Goal: Task Accomplishment & Management: Use online tool/utility

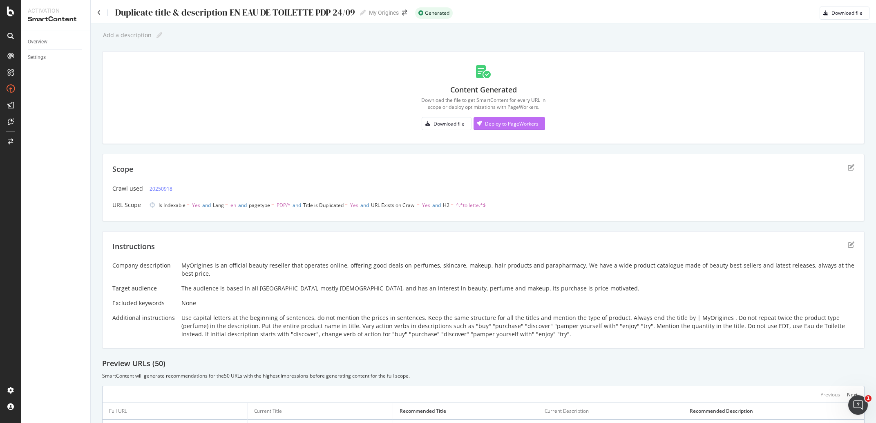
click at [488, 122] on div "Deploy to PageWorkers" at bounding box center [512, 123] width 54 height 7
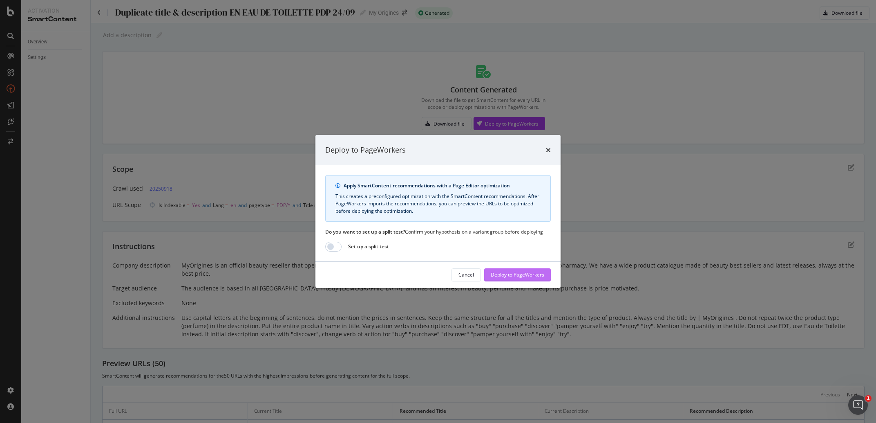
click at [534, 278] on div "Deploy to PageWorkers" at bounding box center [518, 274] width 54 height 7
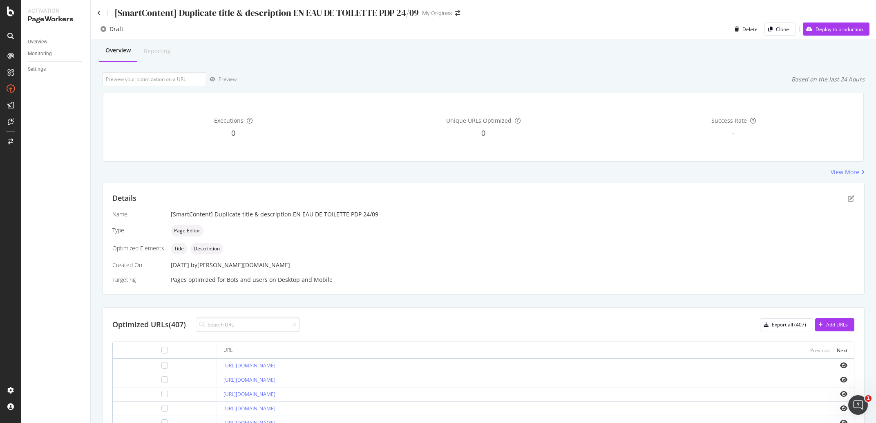
click at [833, 22] on div "Draft Delete Clone Deploy to production" at bounding box center [484, 29] width 786 height 20
click at [833, 24] on div "Deploy to production" at bounding box center [833, 29] width 60 height 12
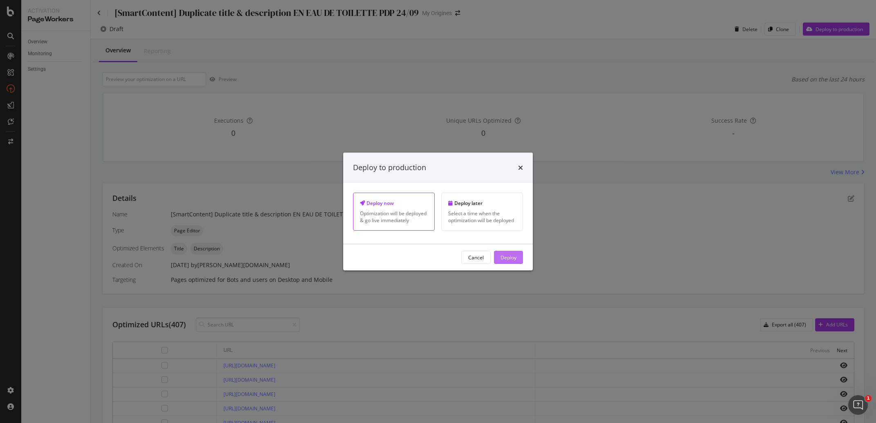
click at [511, 258] on div "Deploy" at bounding box center [509, 256] width 16 height 7
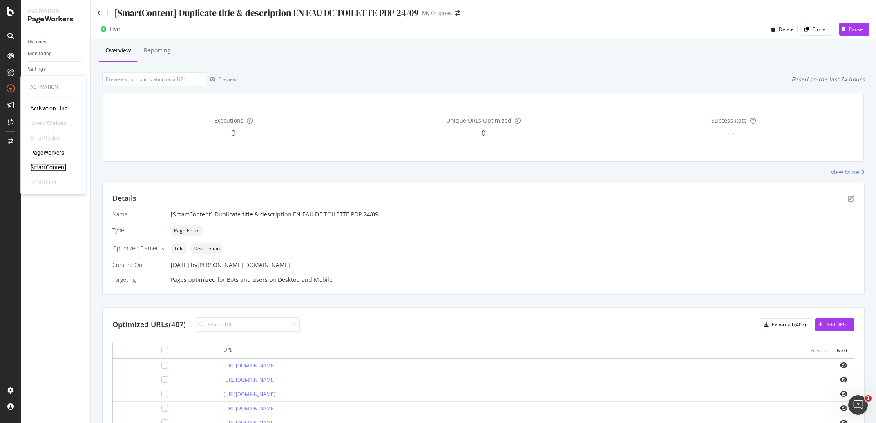
click at [54, 166] on div "SmartContent" at bounding box center [48, 168] width 36 height 8
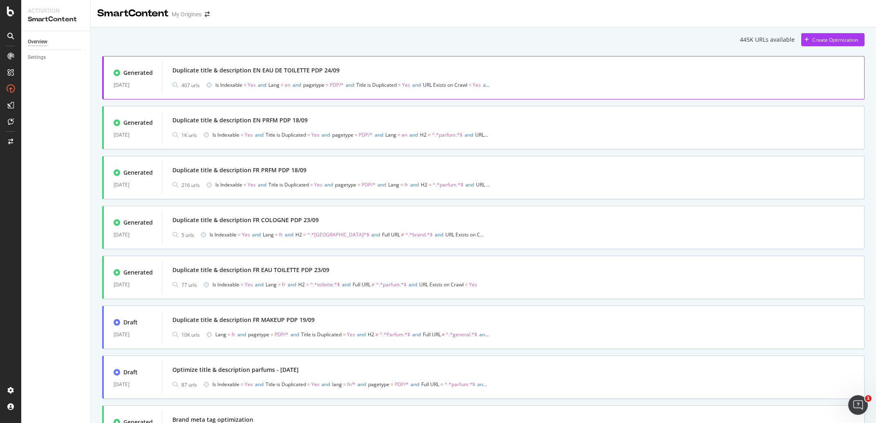
click at [320, 71] on div "Duplicate title & description EN EAU DE TOILETTE PDP 24/09" at bounding box center [256, 70] width 167 height 8
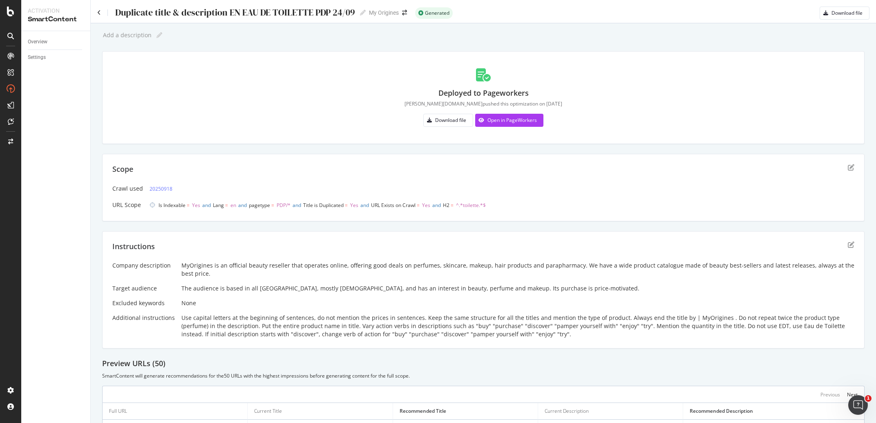
click at [276, 14] on div "Duplicate title & description EN EAU DE TOILETTE PDP 24/09" at bounding box center [234, 12] width 241 height 10
click at [276, 14] on input "Duplicate title & description EN EAU DE TOILETTE PDP 24/09" at bounding box center [235, 12] width 242 height 11
click at [273, 32] on div "Add a description Add a description" at bounding box center [483, 35] width 763 height 12
click at [100, 14] on icon at bounding box center [99, 13] width 4 height 6
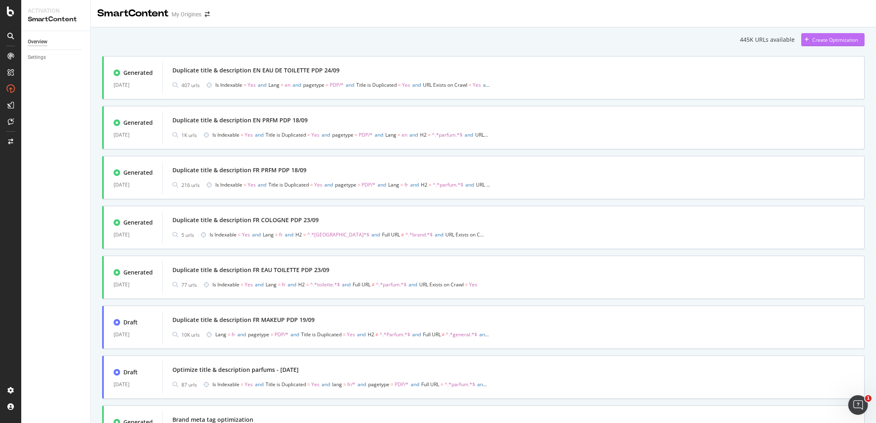
click at [830, 40] on div "Create Optimization" at bounding box center [836, 39] width 46 height 7
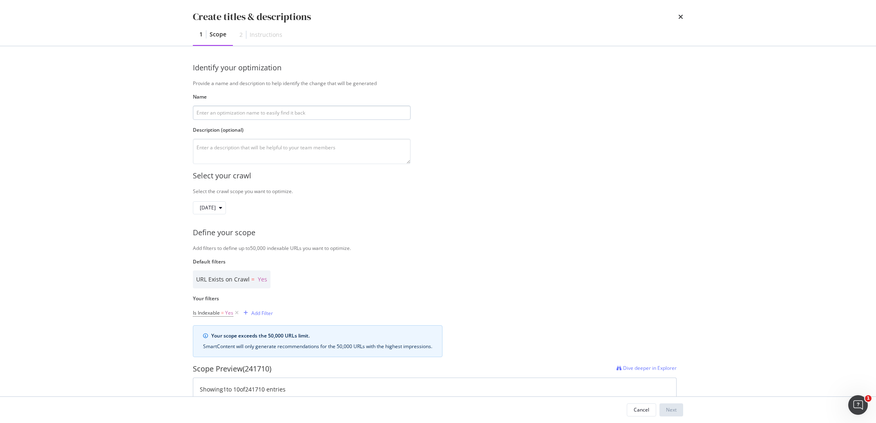
click at [275, 109] on input "modal" at bounding box center [302, 112] width 218 height 14
drag, startPoint x: 308, startPoint y: 114, endPoint x: 271, endPoint y: 117, distance: 37.7
click at [271, 117] on input "Duplicate title & description EN EAU DE TOILETTE PDP 24/09" at bounding box center [302, 112] width 218 height 14
type input "Duplicate title & description EN COLOGNE PDP 24/09"
click at [285, 149] on textarea "modal" at bounding box center [302, 151] width 218 height 25
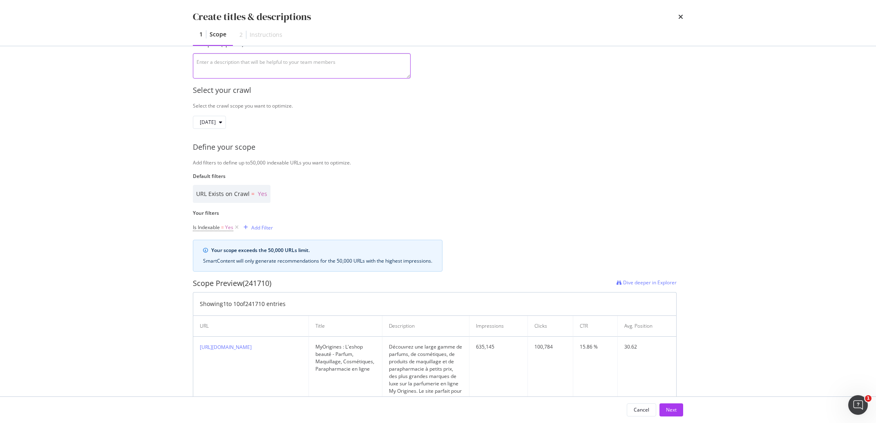
scroll to position [139, 0]
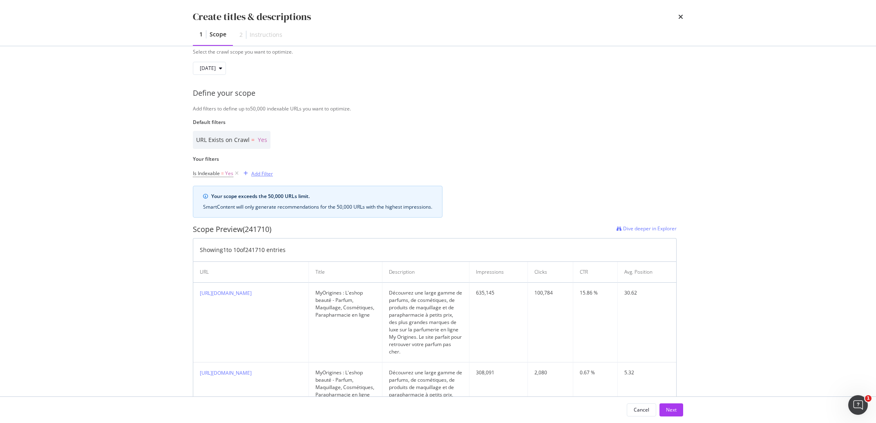
click at [260, 174] on div "Add Filter" at bounding box center [262, 173] width 22 height 7
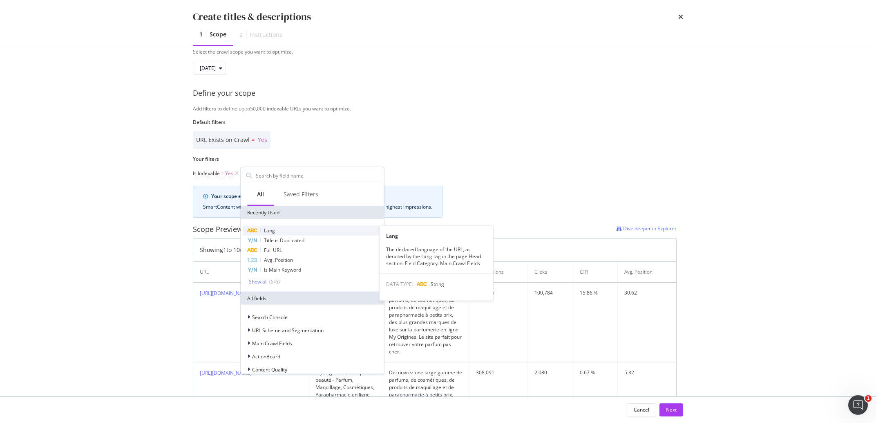
click at [273, 235] on div "Lang" at bounding box center [312, 231] width 140 height 10
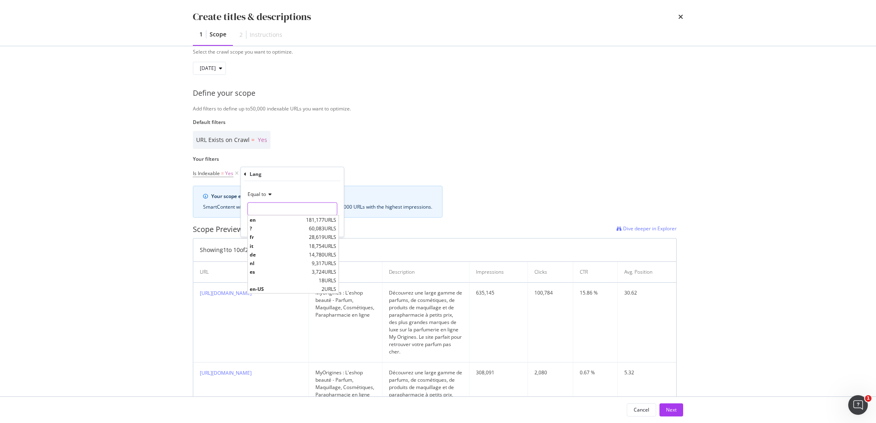
click at [263, 214] on input "Name" at bounding box center [292, 208] width 89 height 13
click at [270, 220] on span "en" at bounding box center [277, 219] width 54 height 7
type input "en"
click at [327, 228] on div "Apply" at bounding box center [331, 225] width 13 height 7
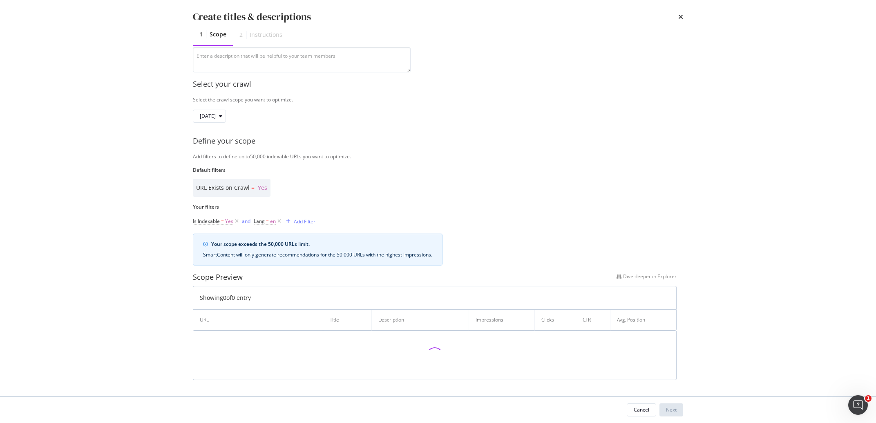
scroll to position [92, 0]
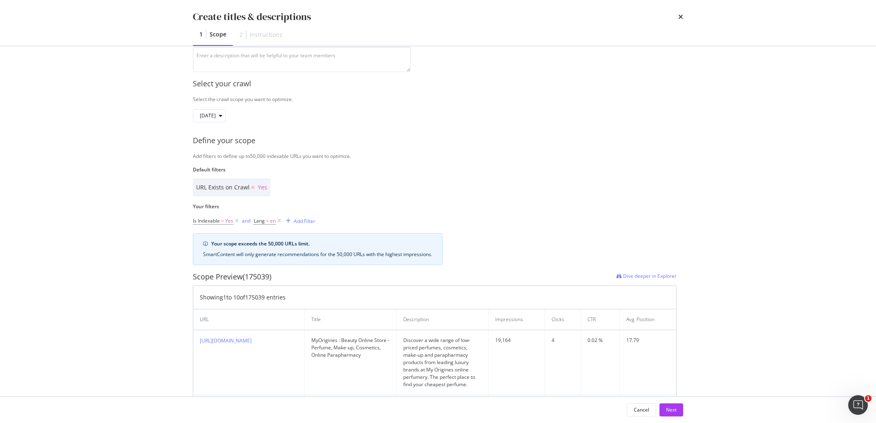
click at [300, 213] on div "Is Indexable = Yes and Lang = en Add Filter" at bounding box center [254, 220] width 123 height 25
click at [301, 219] on div "Add Filter" at bounding box center [305, 220] width 22 height 7
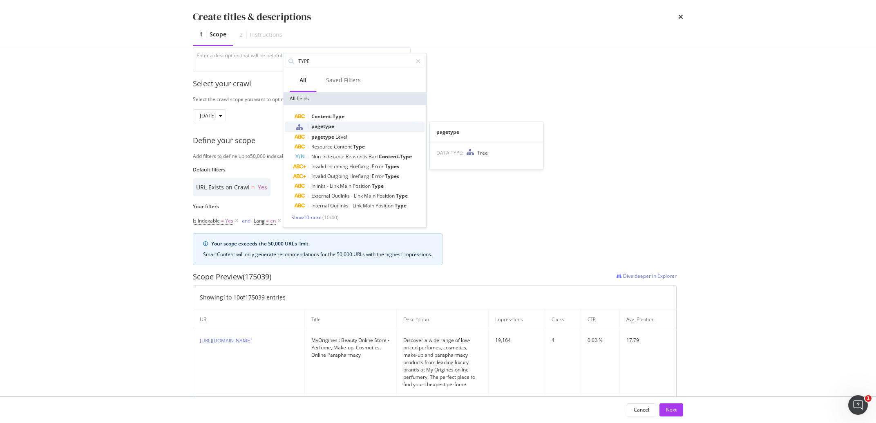
type input "TYPE"
click at [332, 128] on span "pagetype" at bounding box center [323, 126] width 23 height 7
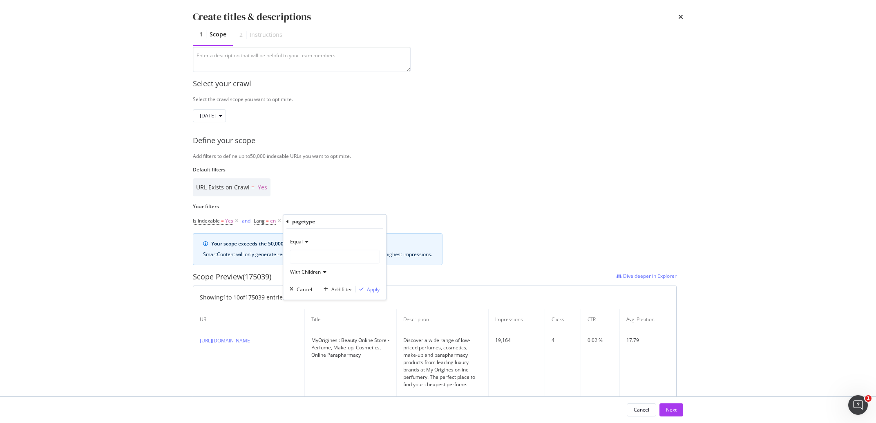
click at [323, 250] on div "modal" at bounding box center [335, 257] width 90 height 14
click at [328, 256] on div "modal" at bounding box center [334, 256] width 89 height 13
click at [320, 273] on span "271,143 URLS" at bounding box center [327, 273] width 34 height 7
click at [320, 271] on span "With Children" at bounding box center [305, 271] width 31 height 7
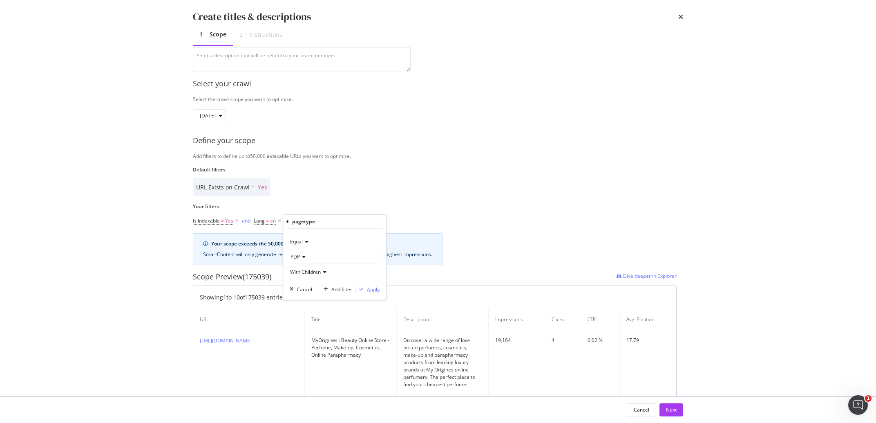
click at [368, 289] on div "Apply" at bounding box center [373, 288] width 13 height 7
click at [363, 220] on div "Add Filter" at bounding box center [366, 220] width 22 height 7
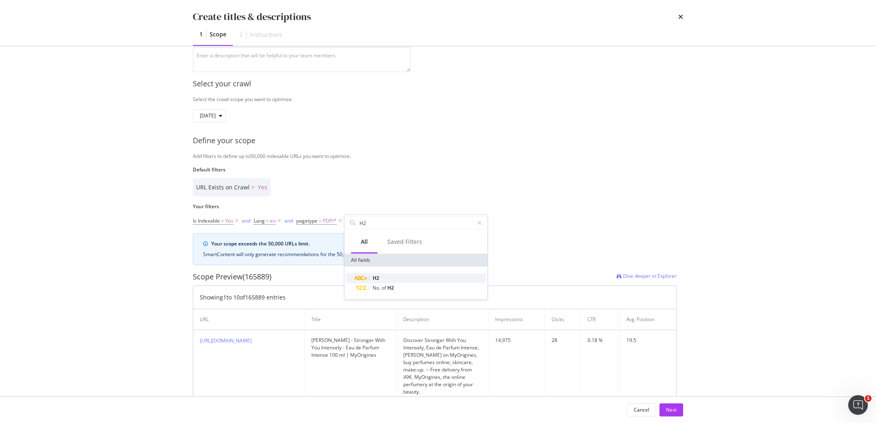
type input "H2"
click at [377, 273] on div "H2" at bounding box center [421, 278] width 130 height 10
click at [374, 239] on span "Any equal to" at bounding box center [366, 241] width 28 height 7
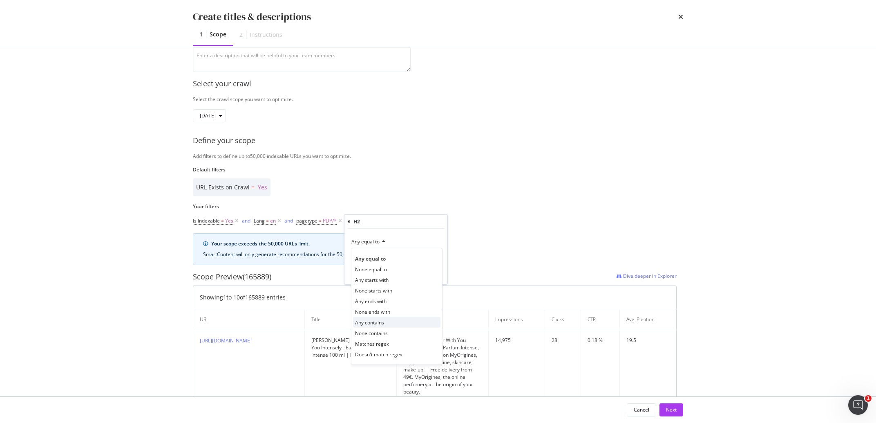
click at [383, 323] on span "Any contains" at bounding box center [369, 321] width 29 height 7
click at [374, 255] on input "Name" at bounding box center [396, 256] width 89 height 13
type input "cologne"
click at [435, 274] on div "Apply" at bounding box center [434, 273] width 13 height 7
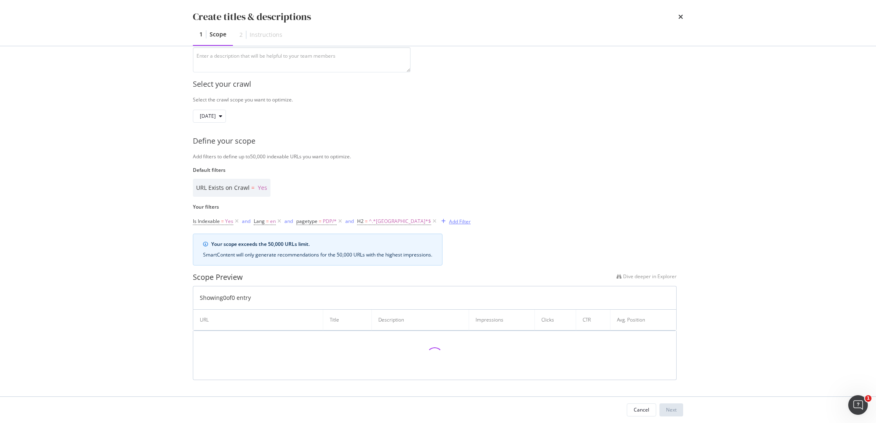
click at [449, 222] on div "Add Filter" at bounding box center [460, 221] width 22 height 7
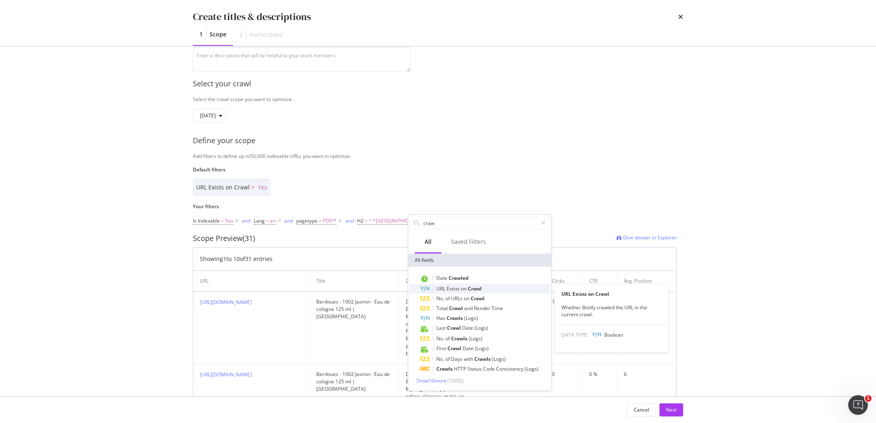
type input "craw"
click at [478, 289] on span "Crawl" at bounding box center [475, 288] width 14 height 7
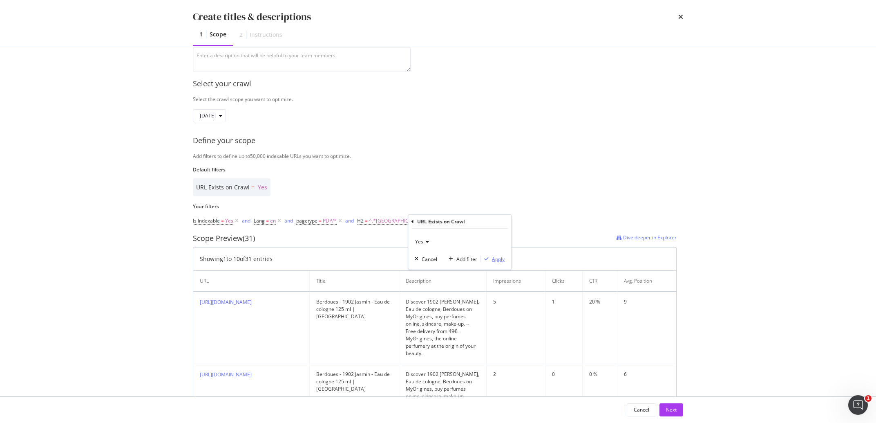
click at [499, 260] on div "Apply" at bounding box center [498, 258] width 13 height 7
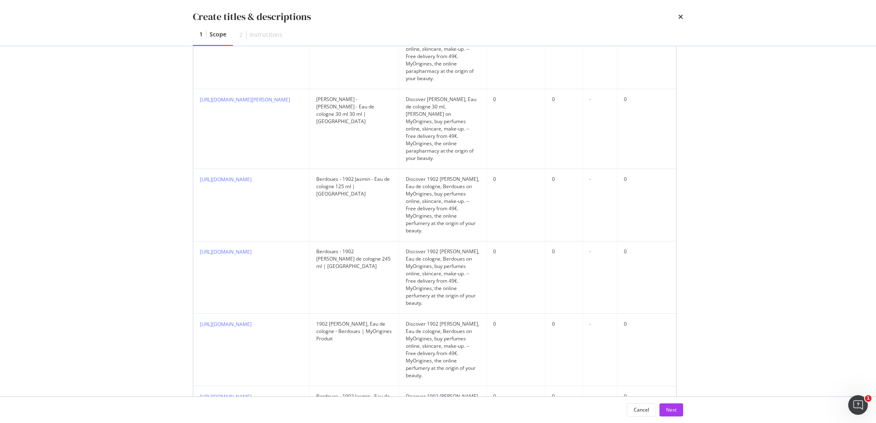
scroll to position [655, 0]
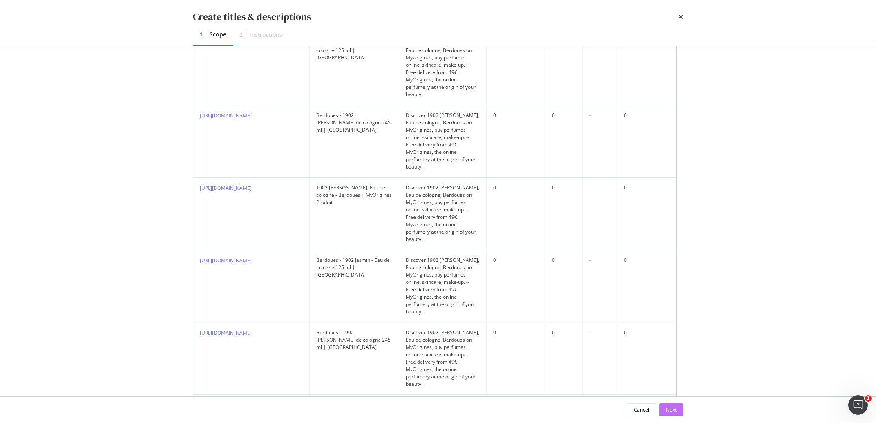
click at [670, 412] on div "Next" at bounding box center [671, 409] width 11 height 7
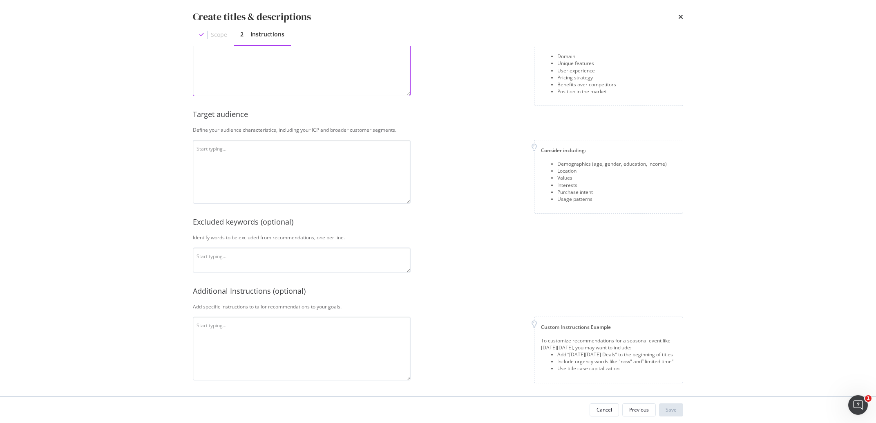
click at [282, 56] on textarea "modal" at bounding box center [302, 64] width 218 height 64
paste textarea "MyOrigines is an official beauty reseller that operates online, offering good d…"
type textarea "MyOrigines is an official beauty reseller that operates online, offering good d…"
click at [227, 157] on textarea "modal" at bounding box center [302, 172] width 218 height 64
click at [227, 157] on textarea "v" at bounding box center [302, 172] width 218 height 64
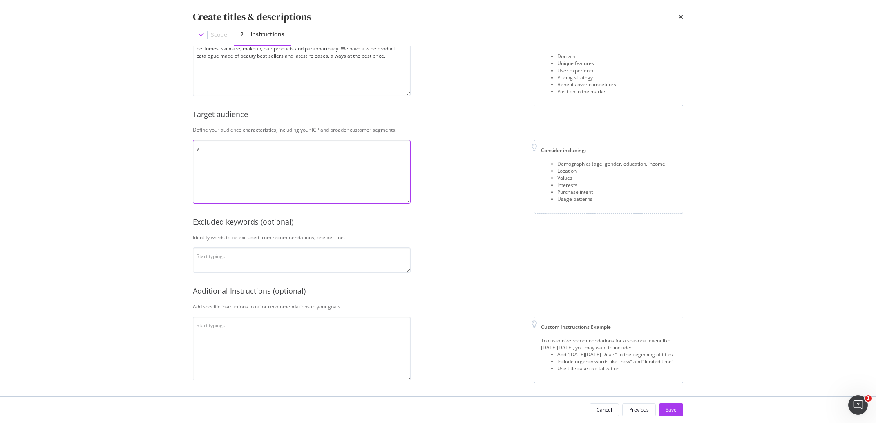
click at [227, 157] on textarea "v" at bounding box center [302, 172] width 218 height 64
paste textarea "The audience is based in all [GEOGRAPHIC_DATA], mostly [DEMOGRAPHIC_DATA], and …"
type textarea "The audience is based in all [GEOGRAPHIC_DATA], mostly [DEMOGRAPHIC_DATA], and …"
click at [251, 352] on textarea "modal" at bounding box center [302, 348] width 218 height 64
paste textarea "Use capital letters at the beginning of sentences, do not mention the prices in…"
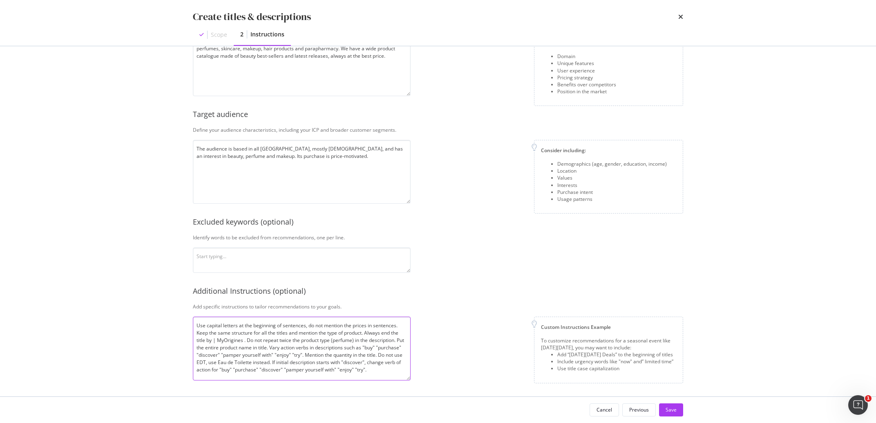
drag, startPoint x: 356, startPoint y: 343, endPoint x: 333, endPoint y: 343, distance: 22.9
click at [333, 343] on textarea "Use capital letters at the beginning of sentences, do not mention the prices in…" at bounding box center [302, 348] width 218 height 64
click at [376, 355] on textarea "Use capital letters at the beginning of sentences, do not mention the prices in…" at bounding box center [302, 348] width 218 height 64
click at [352, 375] on textarea "Use capital letters at the beginning of sentences, do not mention the prices in…" at bounding box center [302, 348] width 218 height 64
drag, startPoint x: 250, startPoint y: 360, endPoint x: 357, endPoint y: 353, distance: 107.7
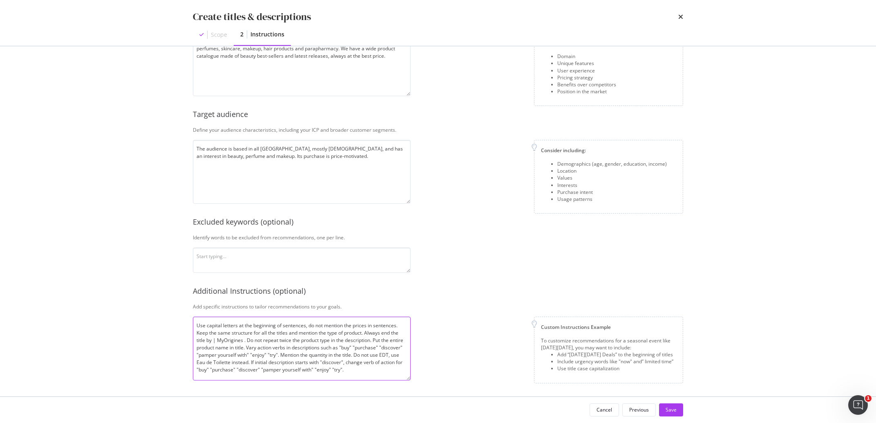
click at [357, 353] on textarea "Use capital letters at the beginning of sentences, do not mention the prices in…" at bounding box center [302, 348] width 218 height 64
type textarea "Use capital letters at the beginning of sentences, do not mention the prices in…"
click at [677, 415] on button "Save" at bounding box center [671, 409] width 24 height 13
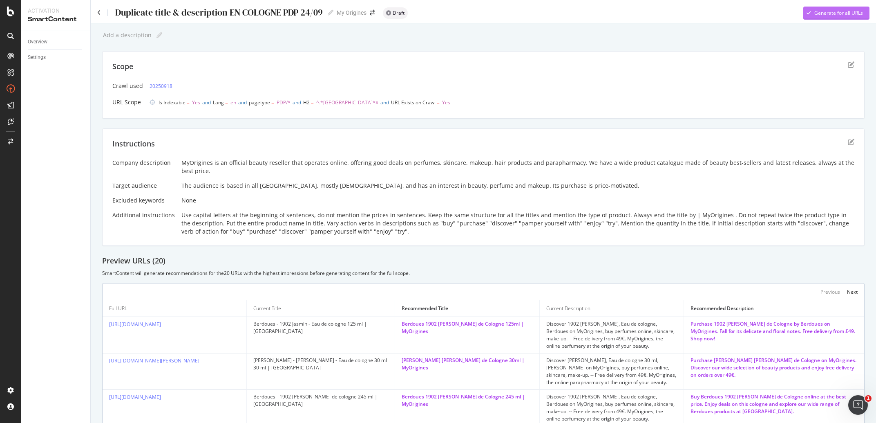
click at [823, 14] on div "Generate for all URLs" at bounding box center [839, 12] width 49 height 7
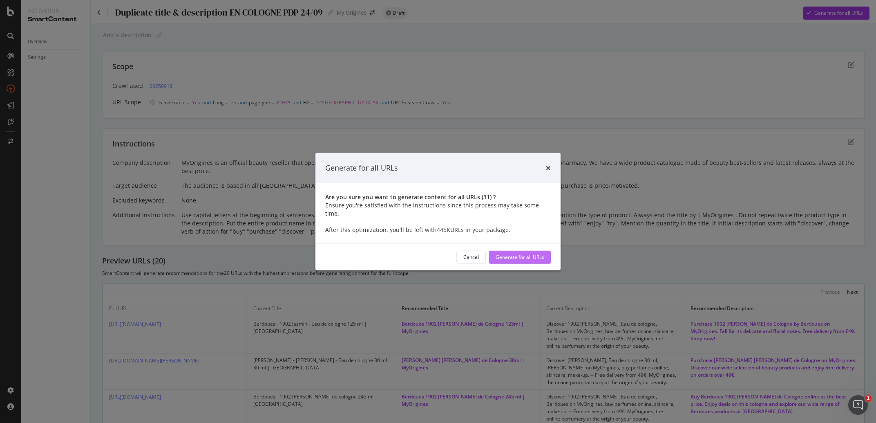
click at [527, 253] on div "Generate for all URLs" at bounding box center [520, 256] width 49 height 7
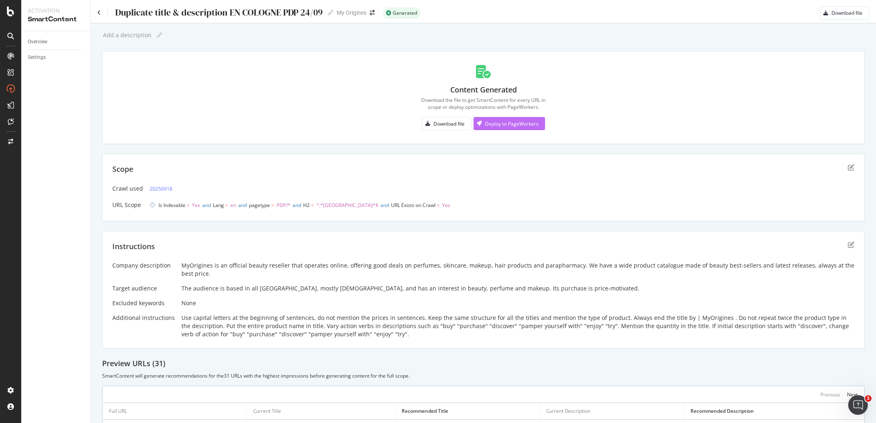
click at [495, 119] on div "Deploy to PageWorkers" at bounding box center [506, 123] width 65 height 12
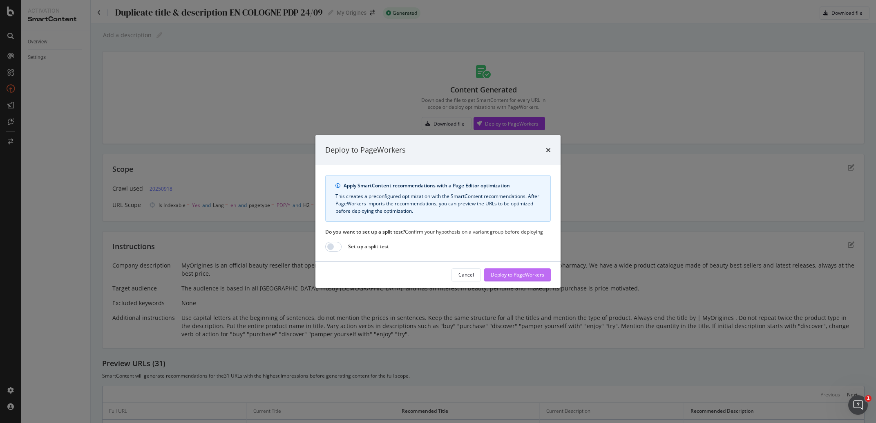
click at [530, 271] on div "Deploy to PageWorkers" at bounding box center [518, 275] width 54 height 12
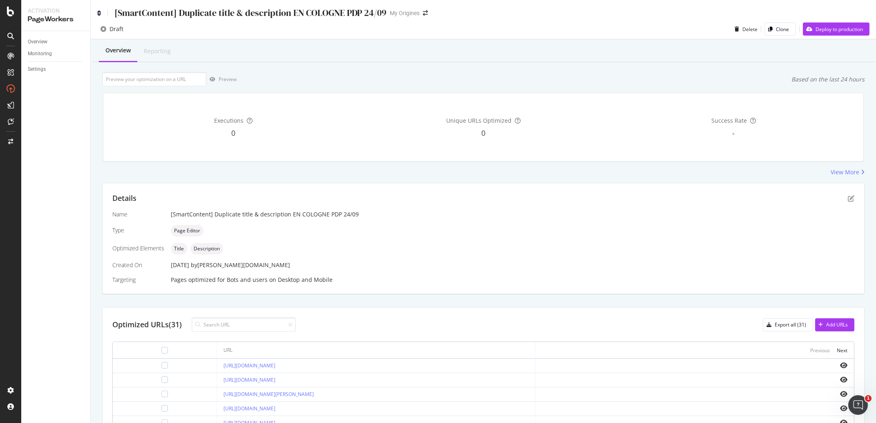
click at [101, 11] on icon at bounding box center [99, 13] width 4 height 6
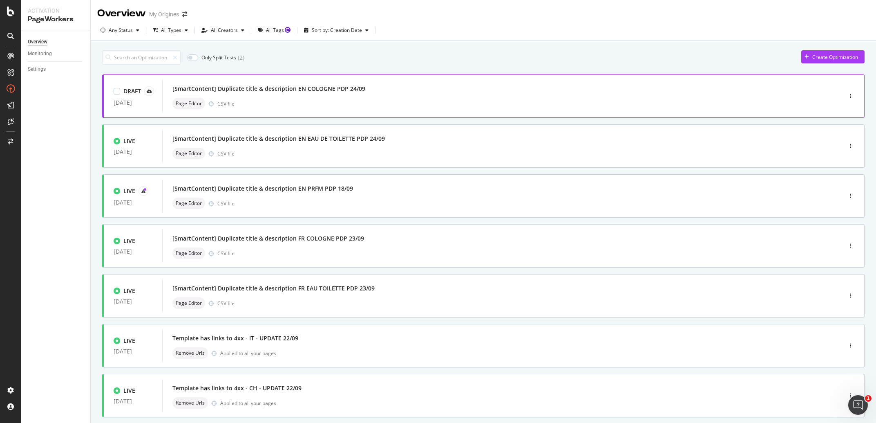
click at [279, 98] on div "[SmartContent] Duplicate title & description EN COLOGNE PDP 24/09 Page Editor C…" at bounding box center [490, 96] width 635 height 26
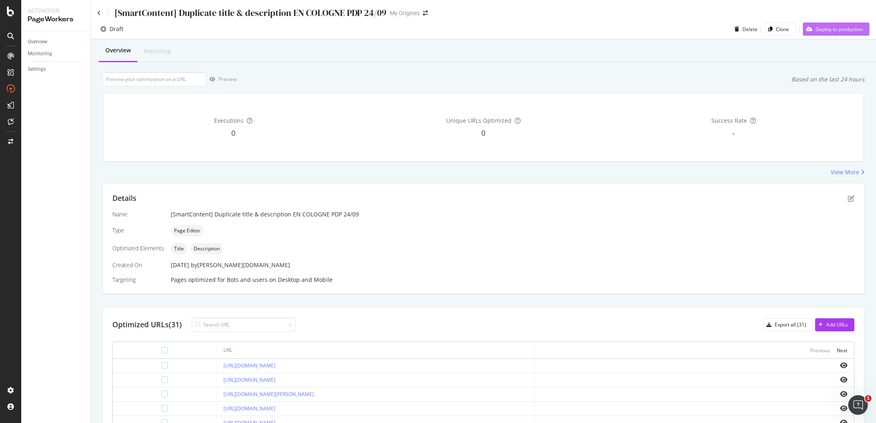
click at [820, 24] on div "Deploy to production" at bounding box center [833, 29] width 60 height 12
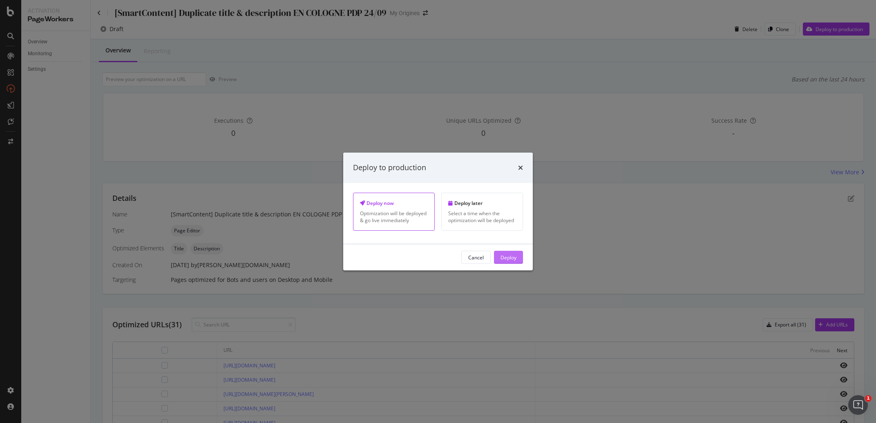
click at [504, 257] on div "Deploy" at bounding box center [509, 257] width 16 height 12
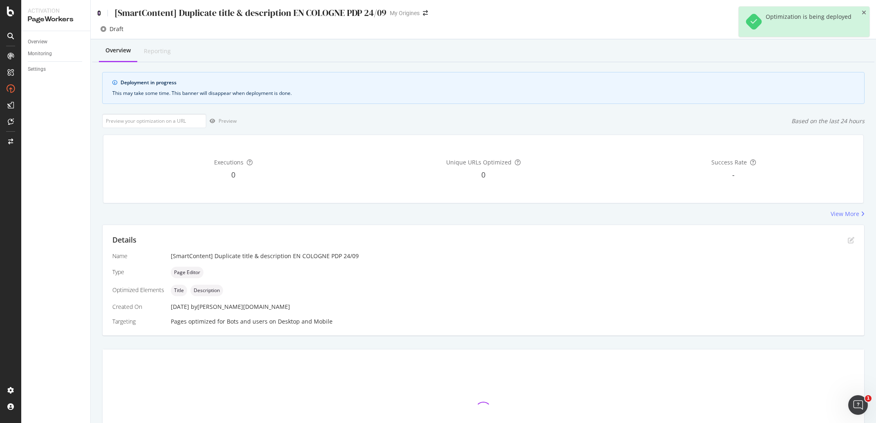
click at [100, 12] on icon at bounding box center [99, 13] width 4 height 6
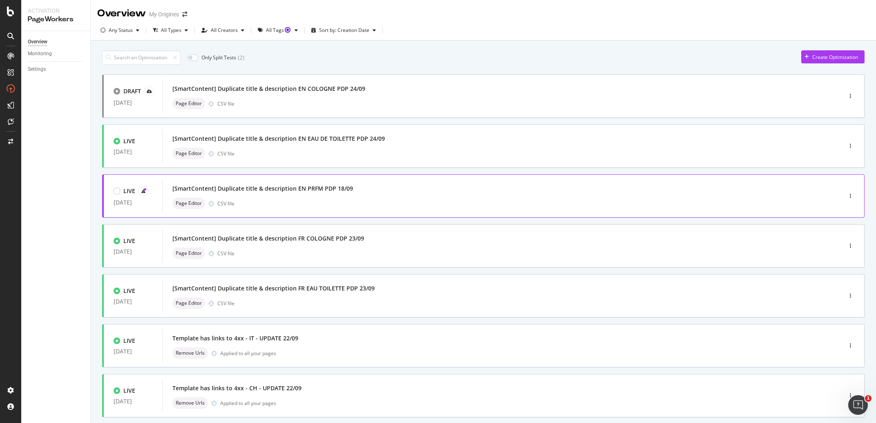
click at [273, 188] on div "[SmartContent] Duplicate title & description EN PRFM PDP 18/09" at bounding box center [263, 188] width 181 height 8
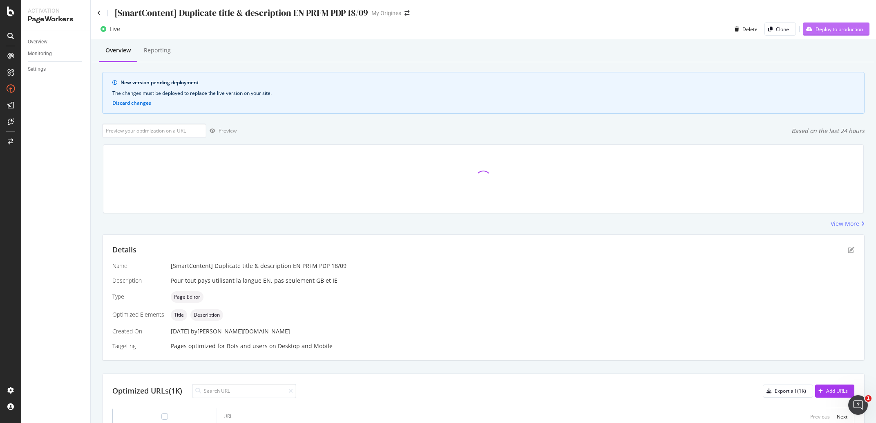
click at [824, 30] on div "Deploy to production" at bounding box center [839, 29] width 47 height 7
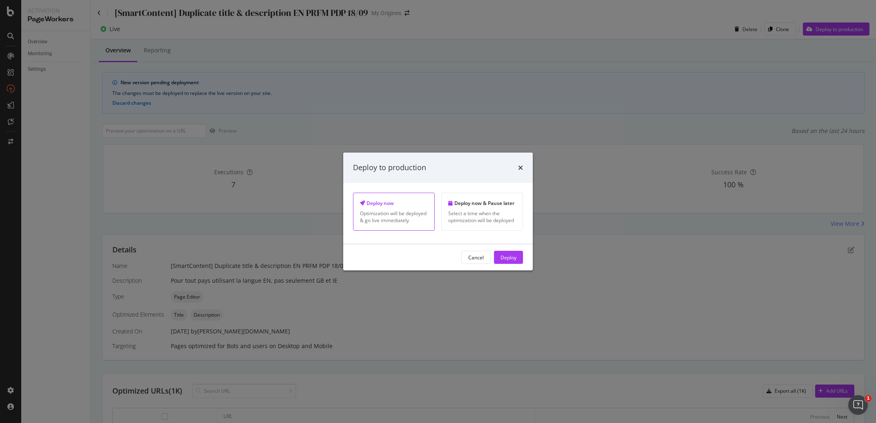
click at [491, 256] on div "Cancel Deploy" at bounding box center [493, 257] width 62 height 13
click at [496, 257] on button "Deploy" at bounding box center [508, 257] width 29 height 13
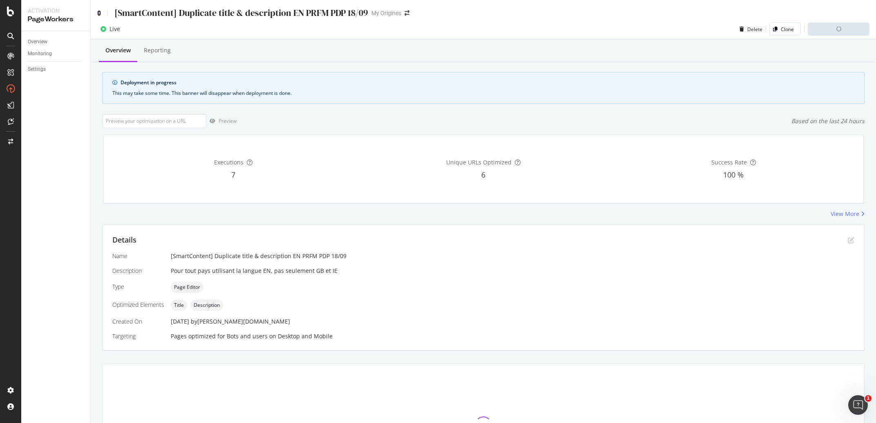
click at [101, 12] on icon at bounding box center [99, 13] width 4 height 6
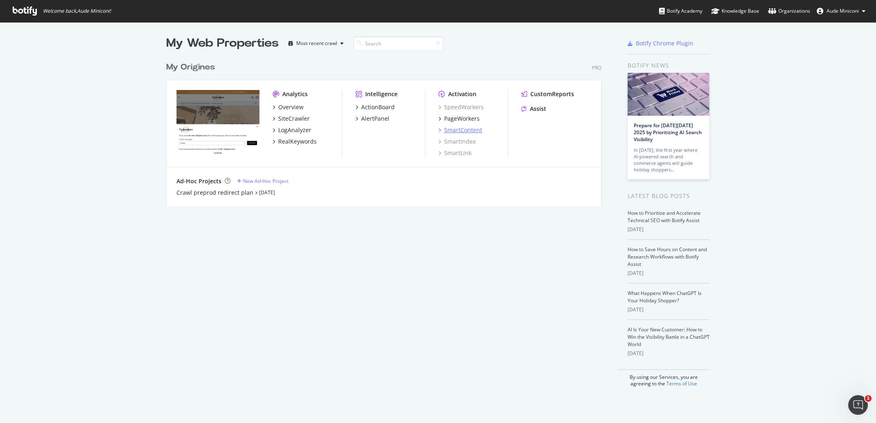
click at [469, 131] on div "SmartContent" at bounding box center [463, 130] width 38 height 8
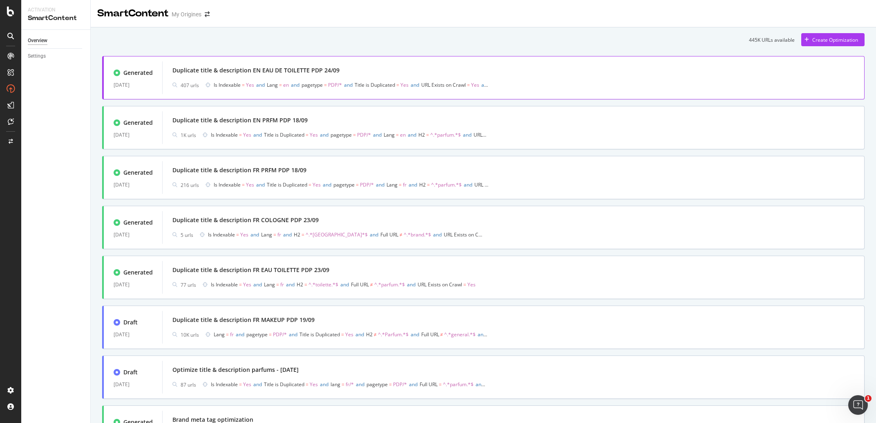
click at [342, 74] on div "Duplicate title & description EN EAU DE TOILETTE PDP 24/09" at bounding box center [514, 70] width 682 height 11
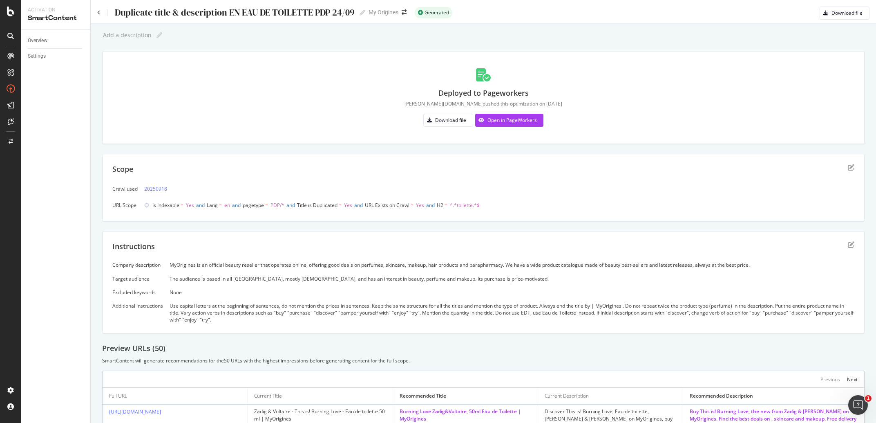
click at [212, 267] on div "MyOrigines is an official beauty reseller that operates online, offering good d…" at bounding box center [512, 264] width 685 height 7
click at [188, 285] on div "Company description MyOrigines is an official beauty reseller that operates onl…" at bounding box center [483, 292] width 742 height 62
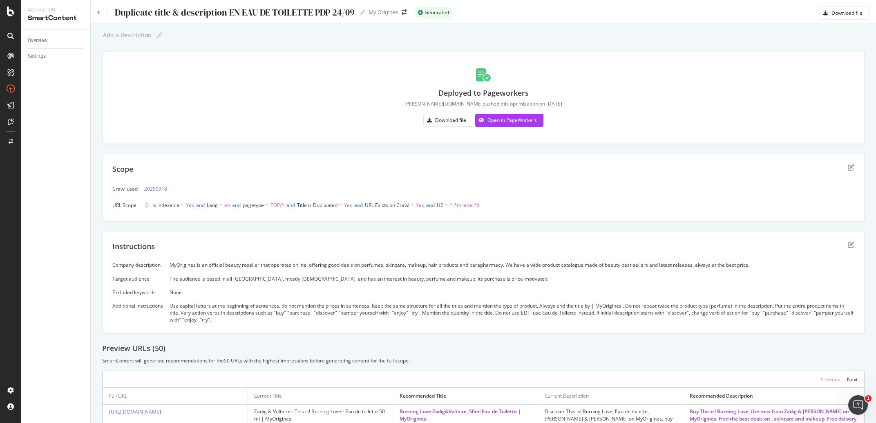
click at [188, 285] on div "Company description MyOrigines is an official beauty reseller that operates onl…" at bounding box center [483, 292] width 742 height 62
click at [234, 314] on div "Use capital letters at the beginning of sentences, do not mention the prices in…" at bounding box center [512, 312] width 685 height 21
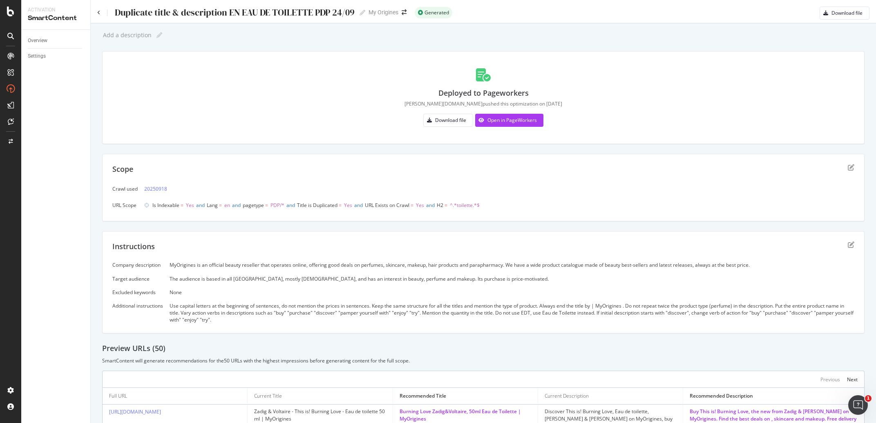
click at [234, 314] on div "Use capital letters at the beginning of sentences, do not mention the prices in…" at bounding box center [512, 312] width 685 height 21
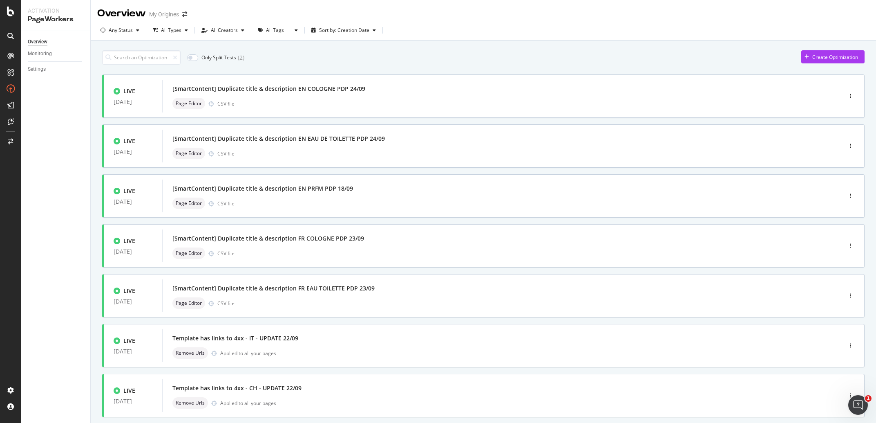
click at [759, 15] on div "Overview My Origines" at bounding box center [484, 10] width 786 height 20
